Goal: Contribute content

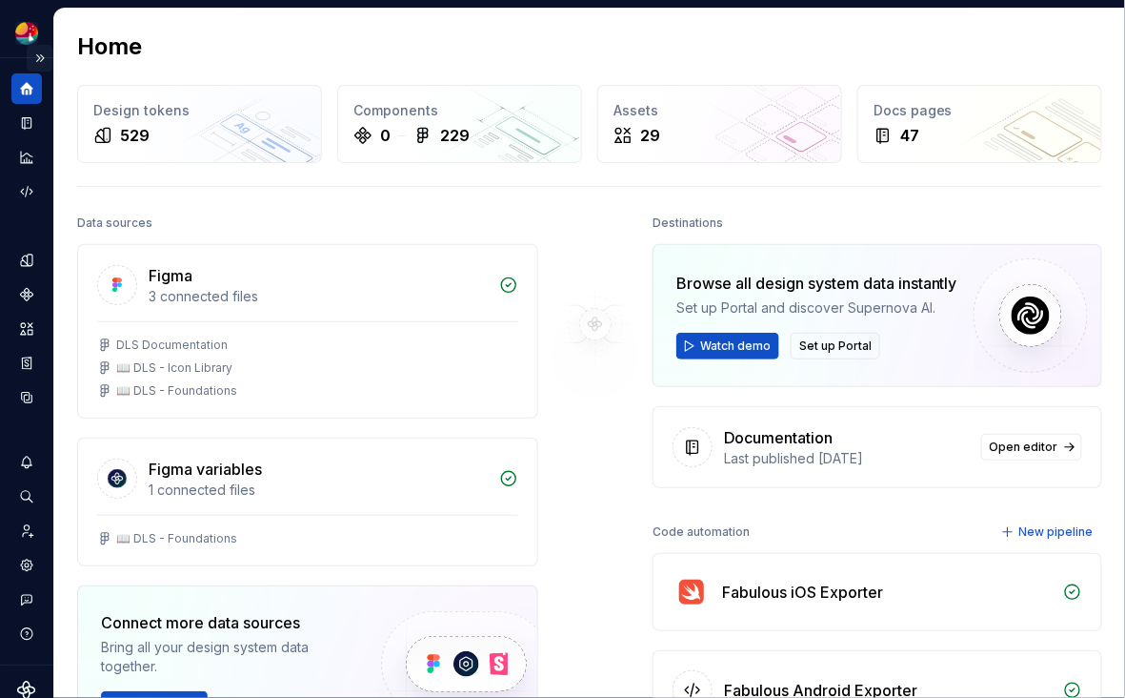
click at [43, 58] on button "Expand sidebar" at bounding box center [40, 58] width 27 height 27
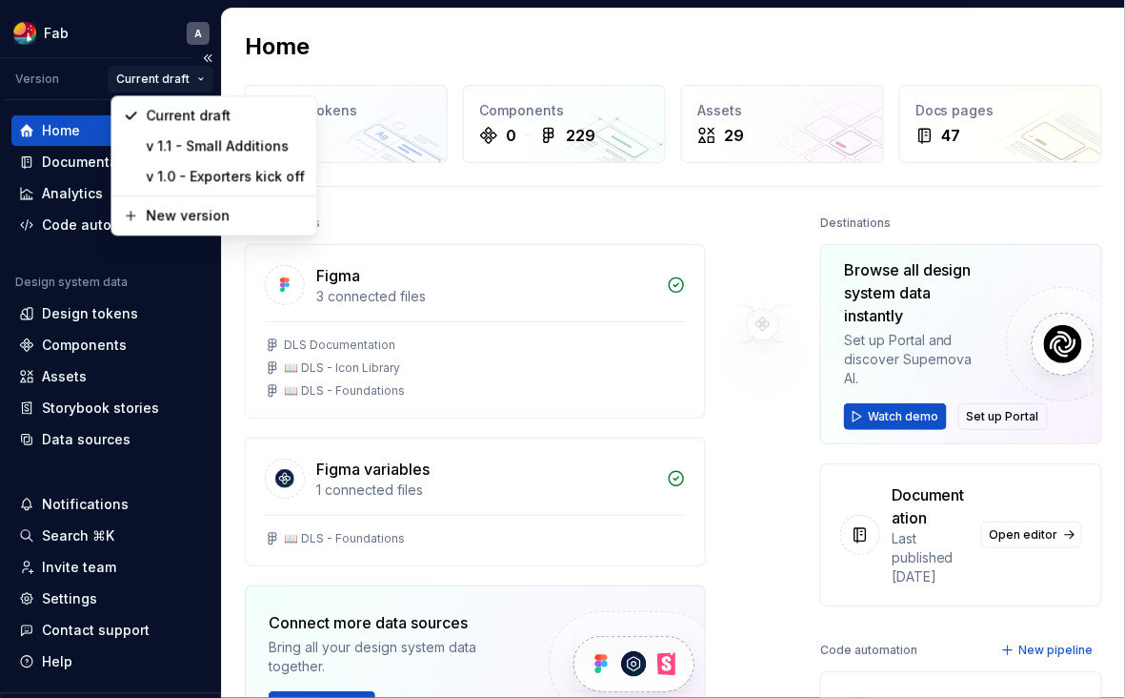
click at [199, 81] on html "Fab A Version Current draft Home Documentation Analytics Code automation Design…" at bounding box center [562, 349] width 1125 height 698
click at [204, 217] on div "New version" at bounding box center [226, 215] width 159 height 19
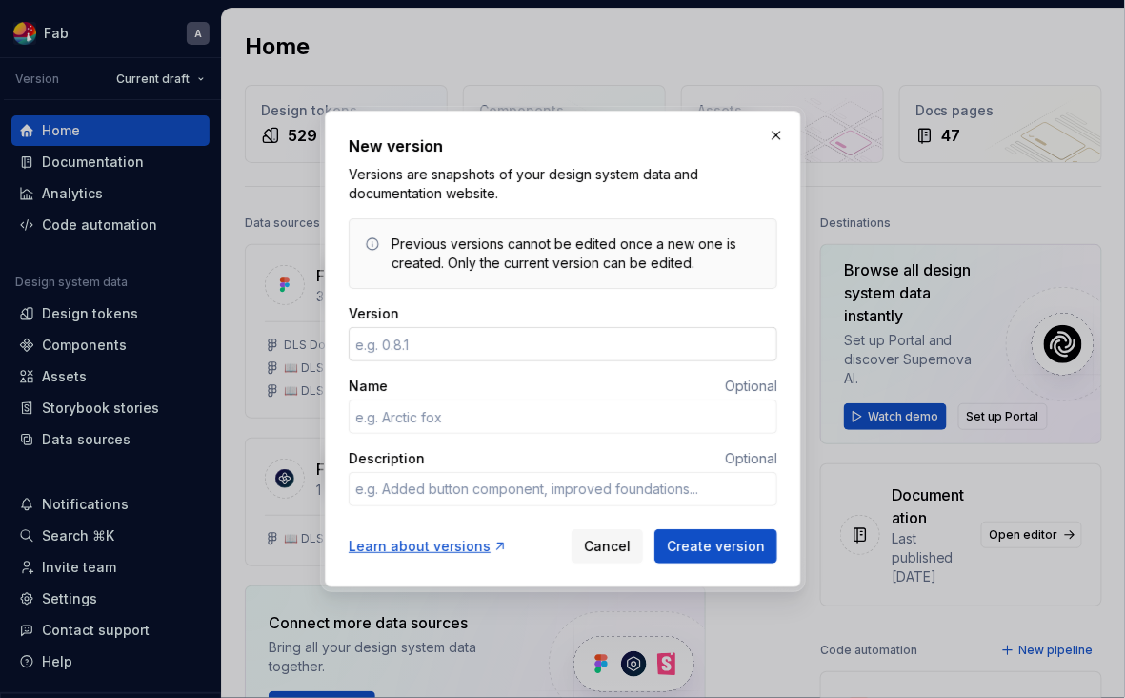
click at [425, 340] on input "Version" at bounding box center [563, 344] width 429 height 34
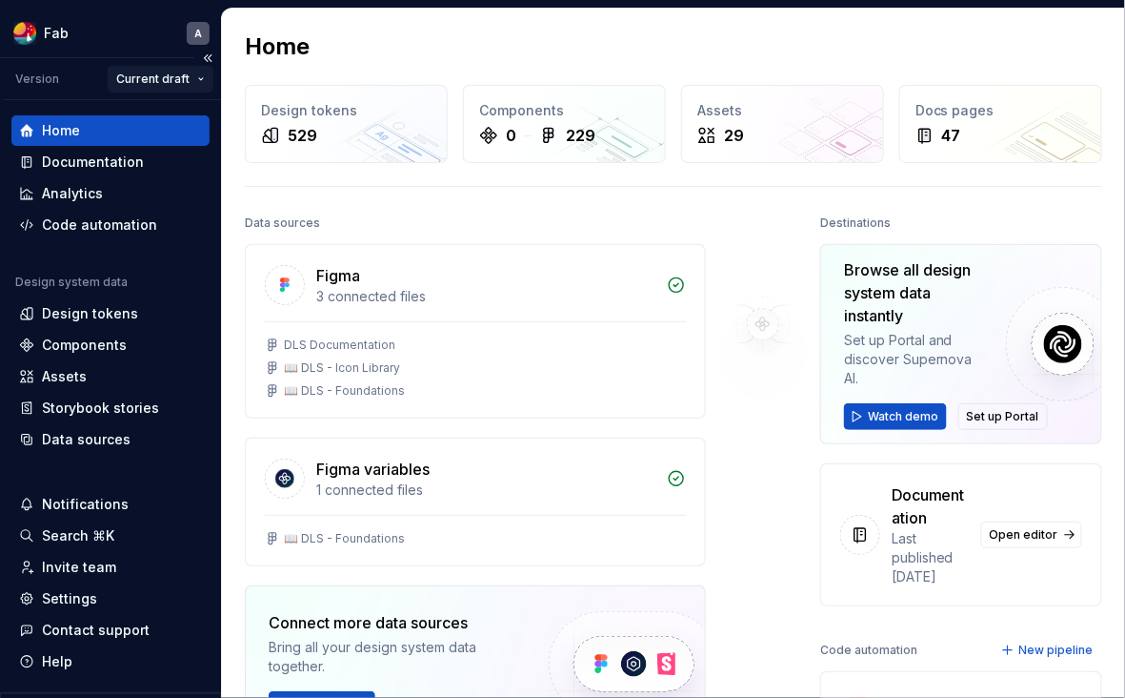
click at [198, 77] on html "Fab A Version Current draft Home Documentation Analytics Code automation Design…" at bounding box center [562, 349] width 1125 height 698
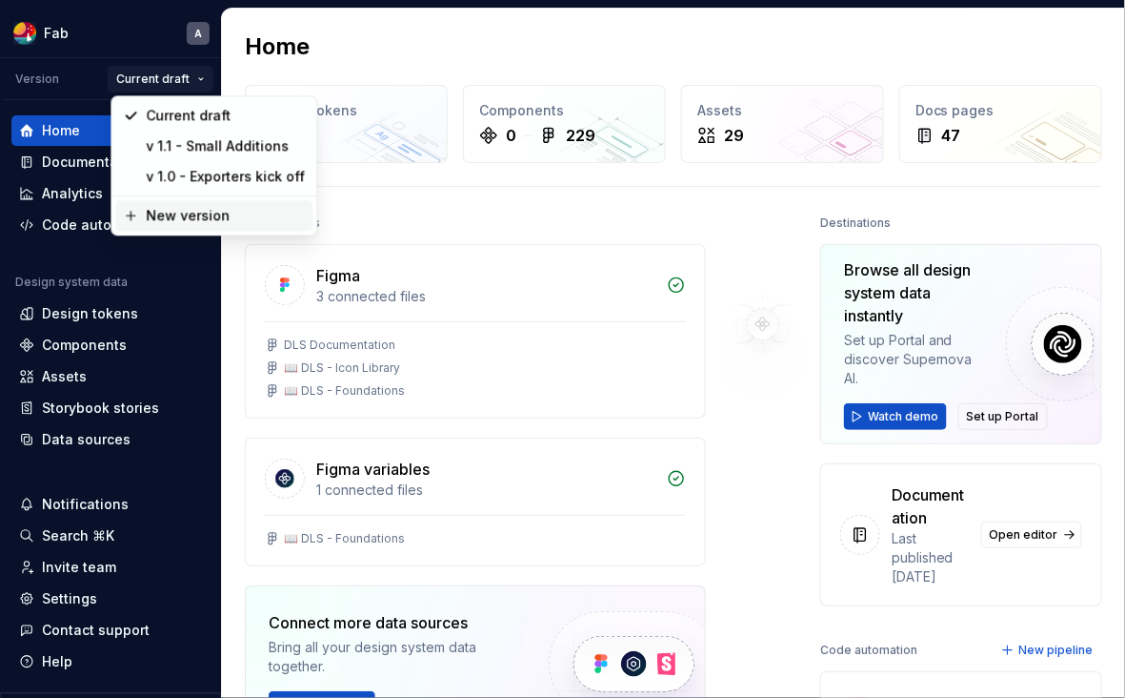
click at [202, 225] on div "New version" at bounding box center [213, 215] width 197 height 30
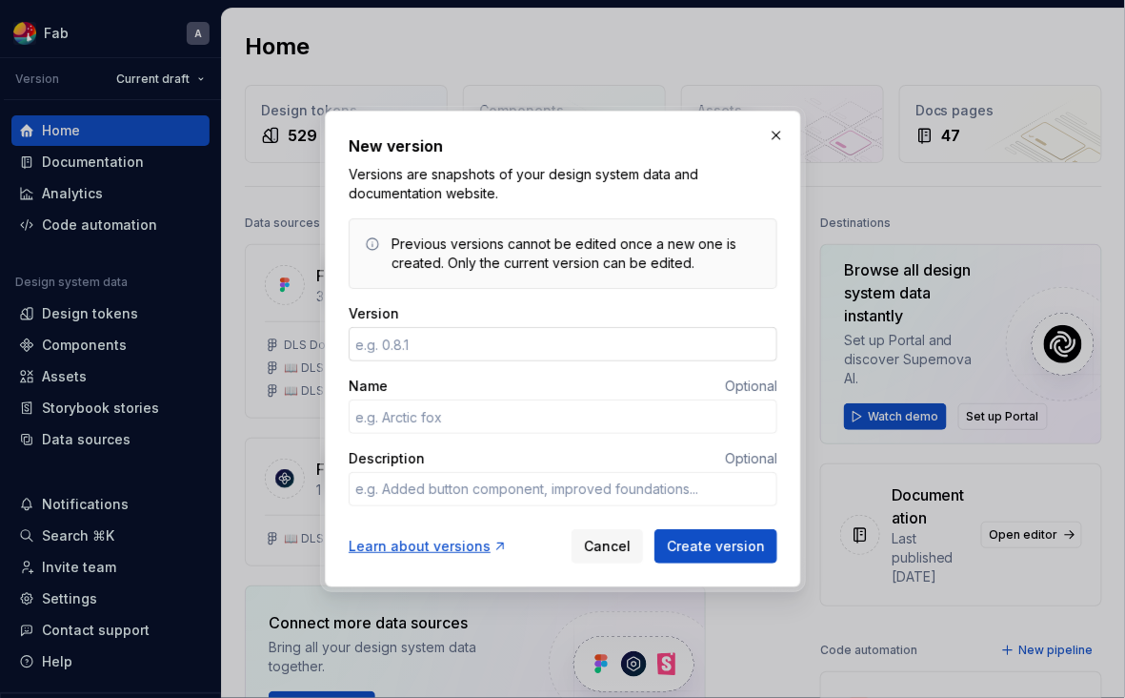
click at [426, 352] on input "Version" at bounding box center [563, 344] width 429 height 34
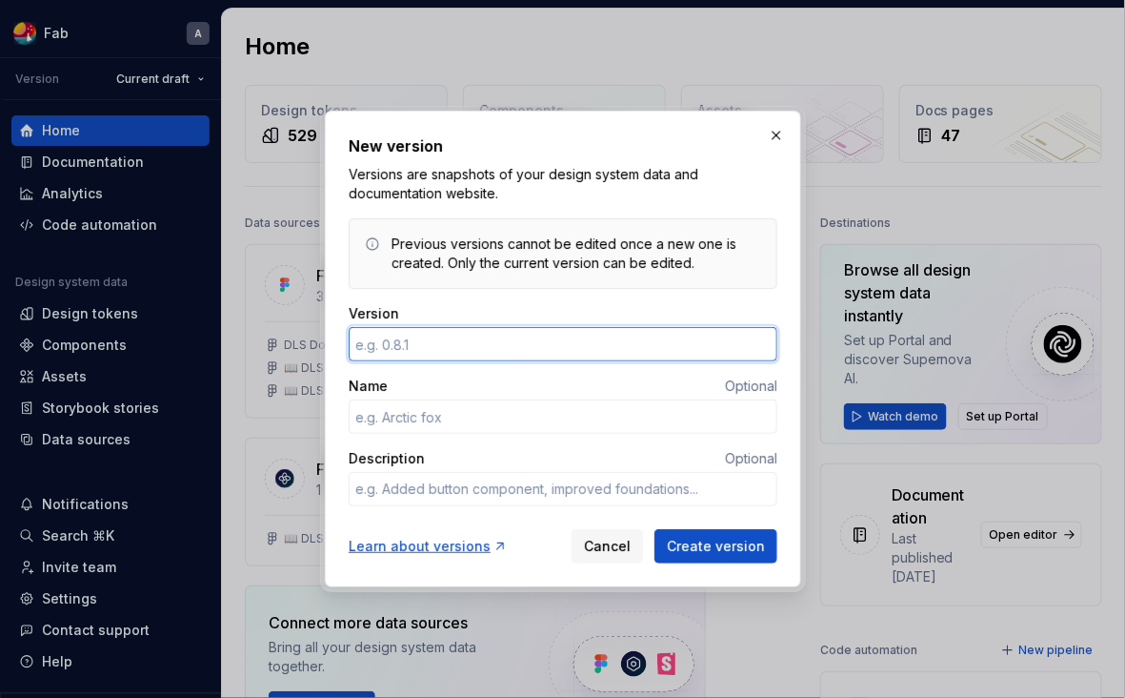
type textarea "*"
type input "1.2"
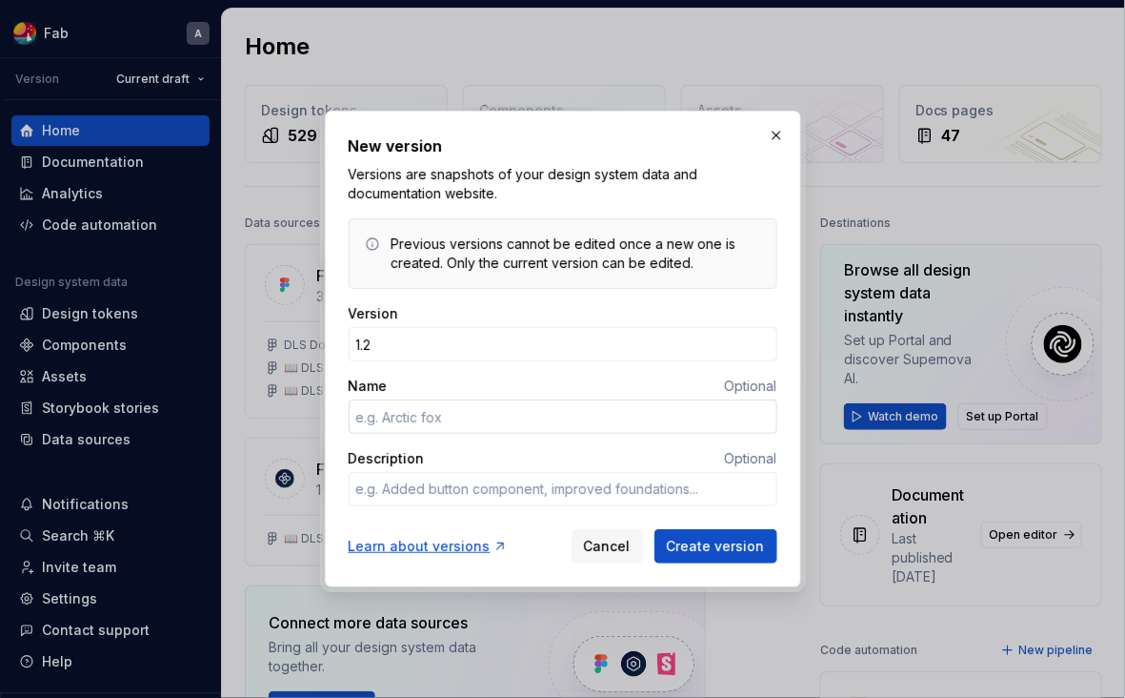
click at [441, 417] on input "Name" at bounding box center [563, 416] width 429 height 34
type textarea "*"
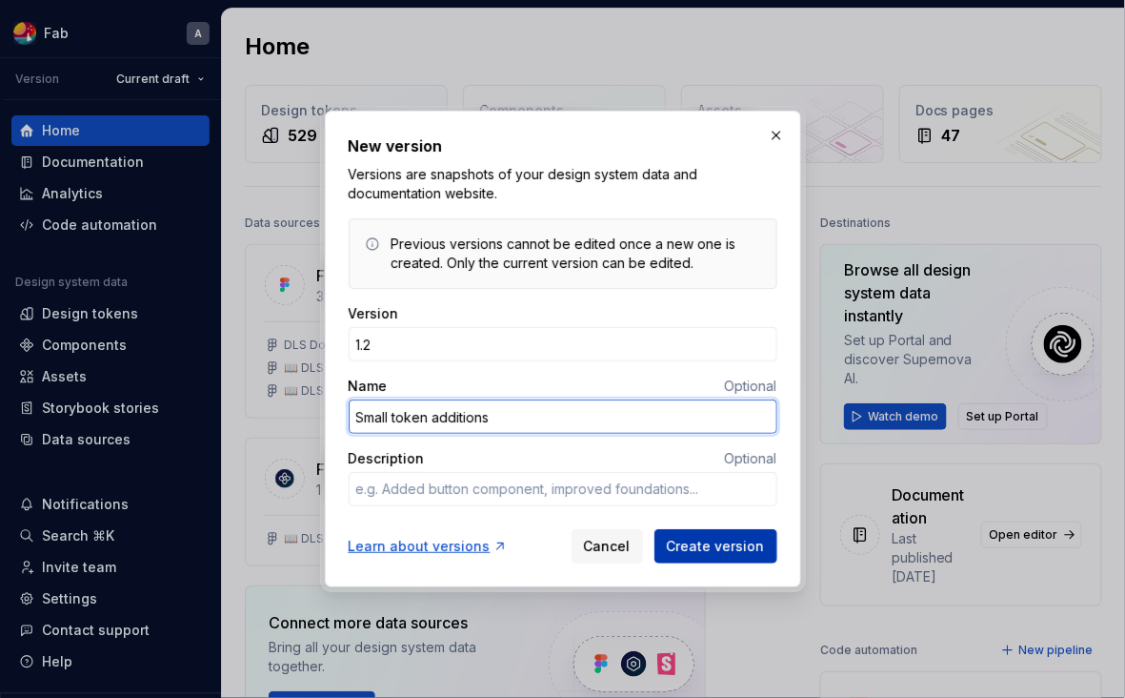
type input "Small token additions"
click at [726, 551] on span "Create version" at bounding box center [716, 545] width 98 height 19
type textarea "*"
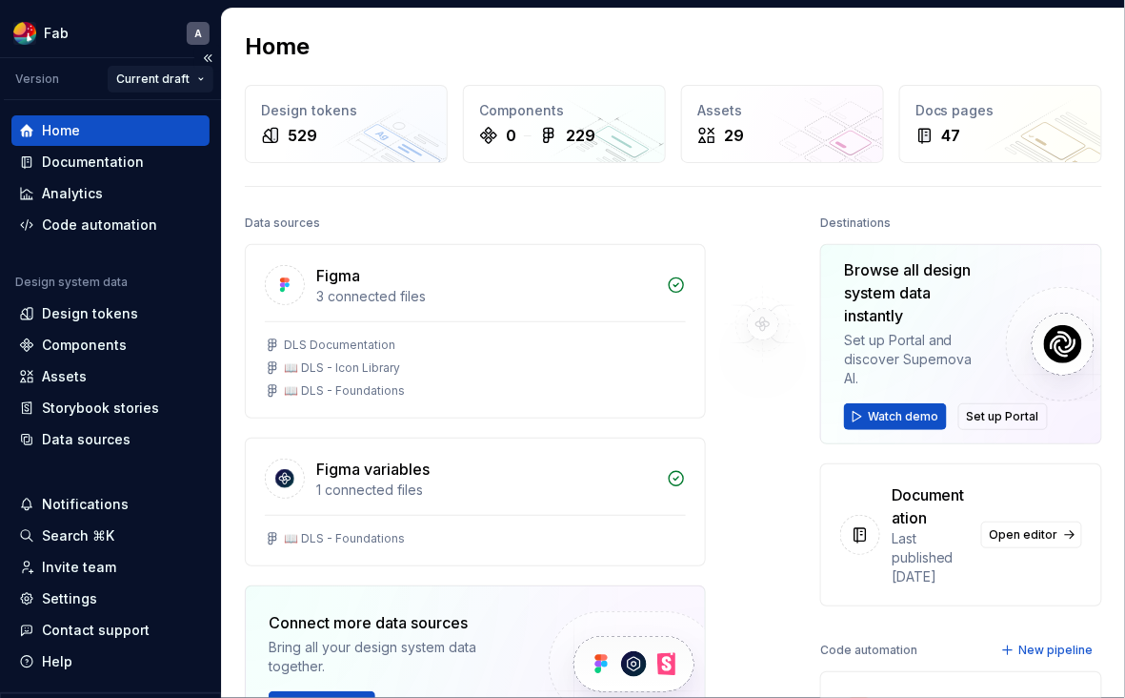
click at [189, 74] on html "Fab A Version Current draft Home Documentation Analytics Code automation Design…" at bounding box center [562, 349] width 1125 height 698
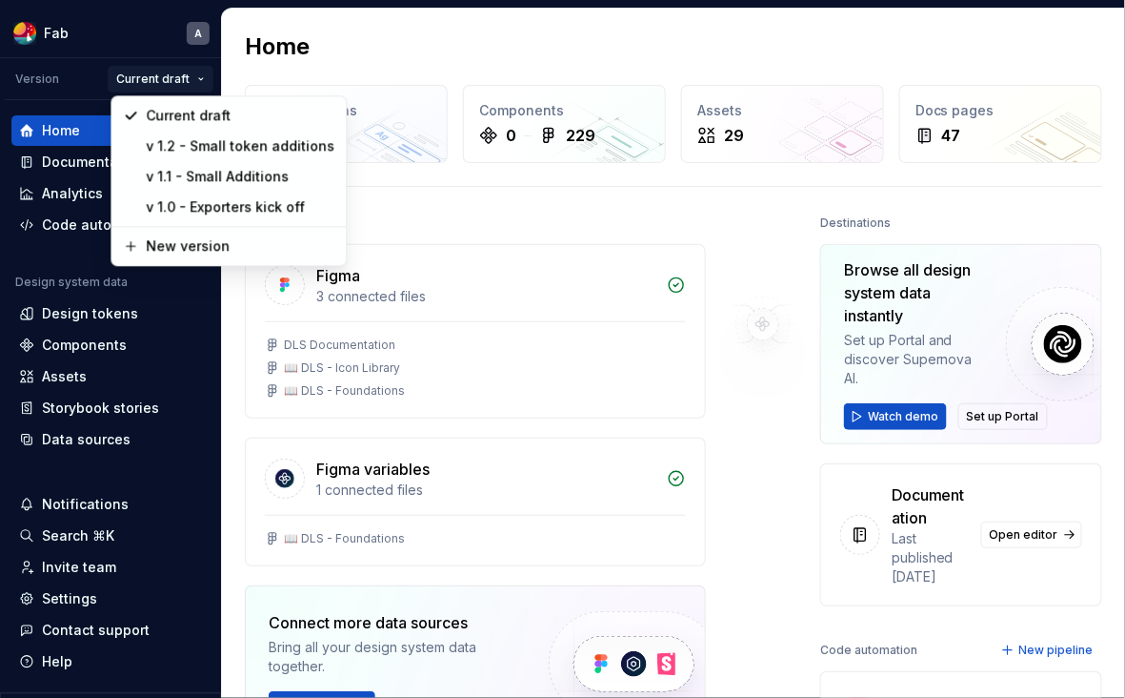
click at [391, 29] on html "Fab A Version Current draft Home Documentation Analytics Code automation Design…" at bounding box center [562, 349] width 1125 height 698
